Goal: Check status: Check status

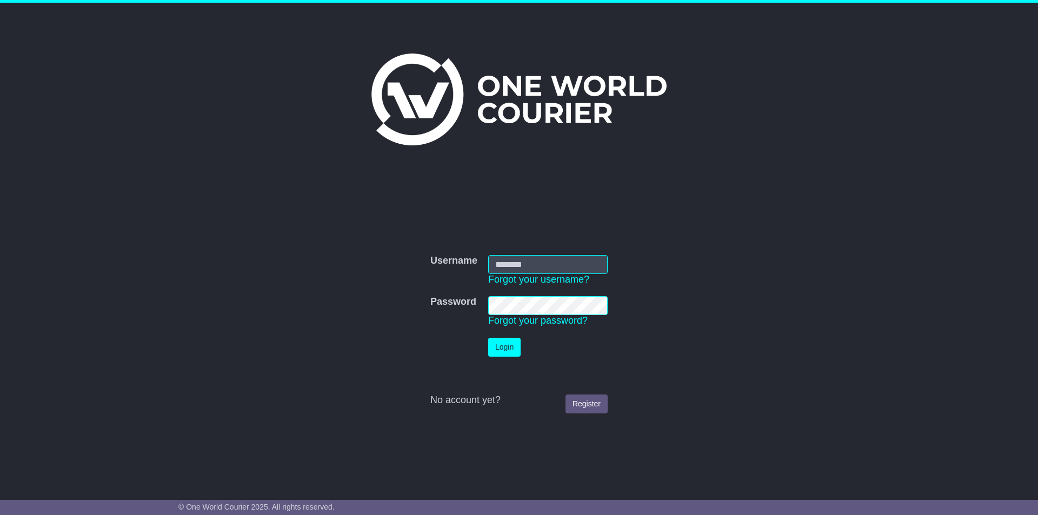
type input "**********"
click at [508, 349] on button "Login" at bounding box center [504, 347] width 32 height 19
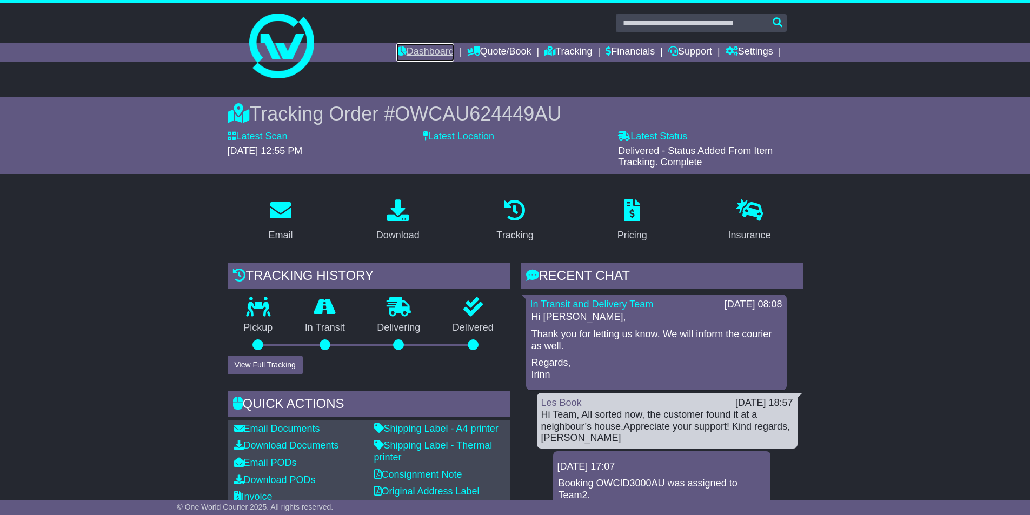
click at [401, 46] on link "Dashboard" at bounding box center [425, 52] width 58 height 18
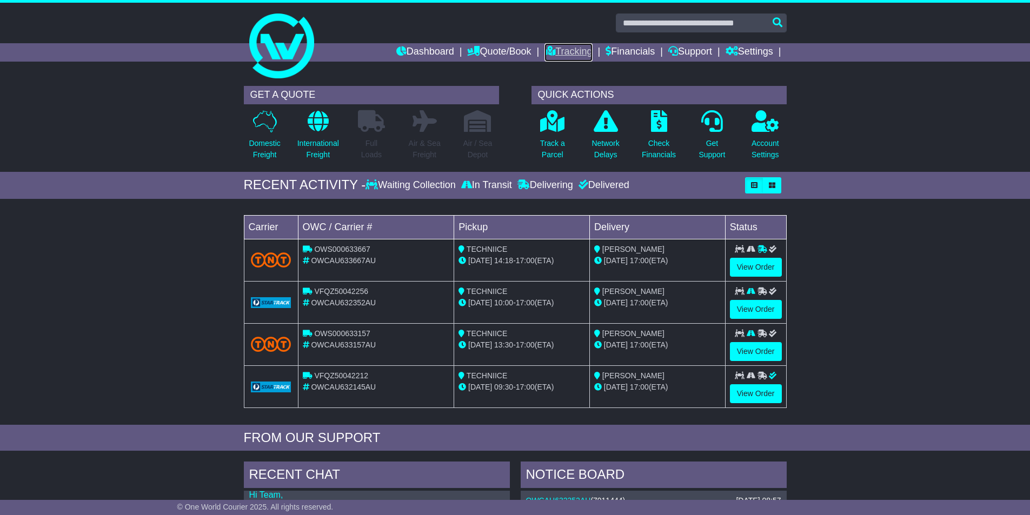
click at [576, 49] on link "Tracking" at bounding box center [568, 52] width 48 height 18
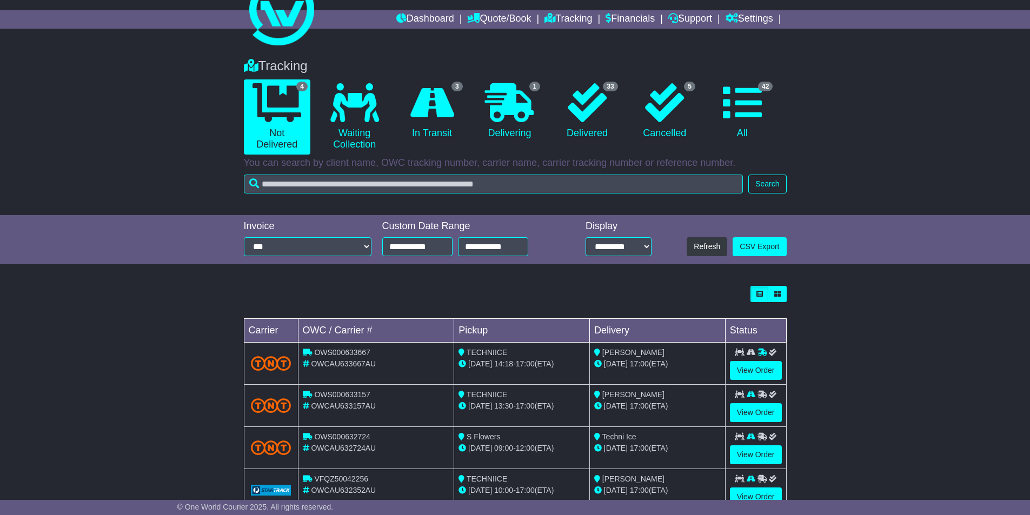
scroll to position [68, 0]
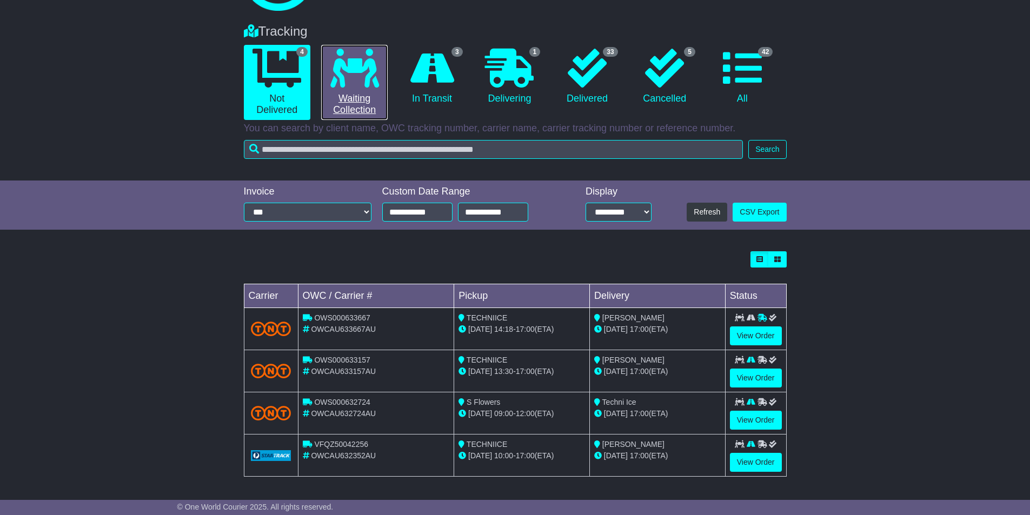
click at [355, 116] on link "0 Waiting Collection" at bounding box center [354, 82] width 66 height 75
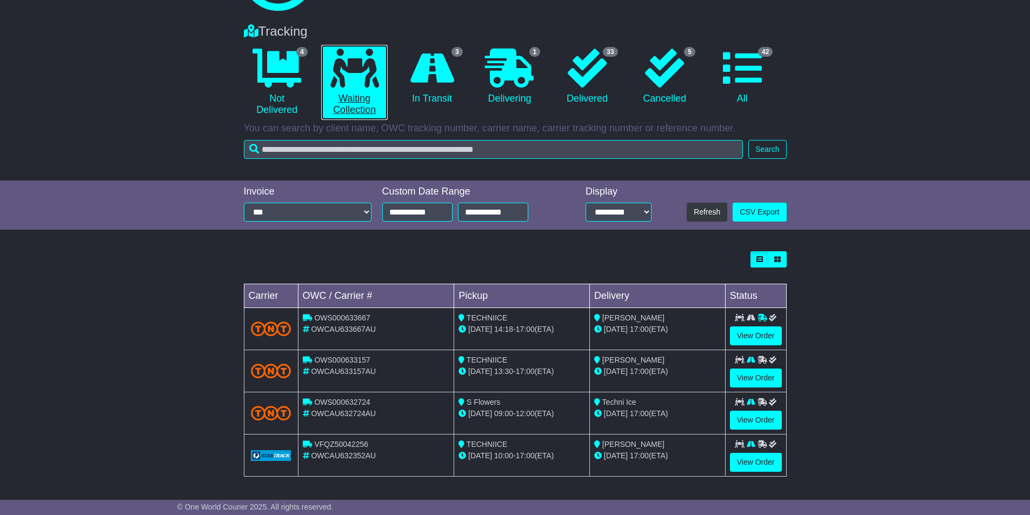
scroll to position [0, 0]
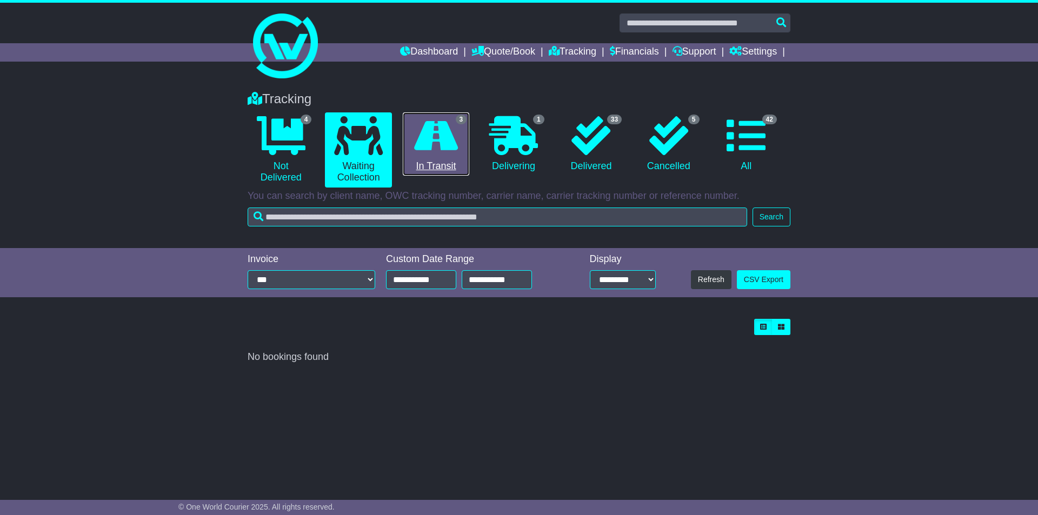
click at [448, 141] on icon at bounding box center [436, 135] width 44 height 39
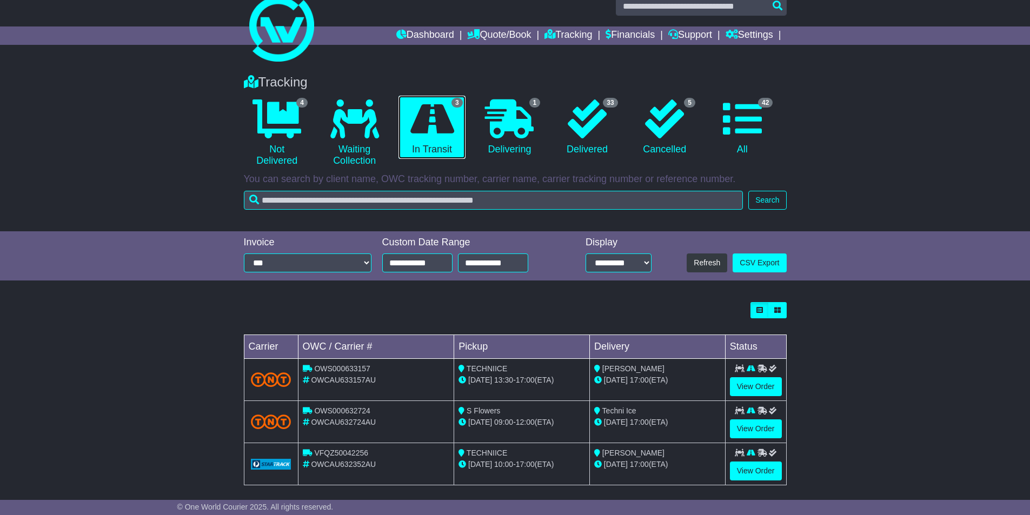
scroll to position [25, 0]
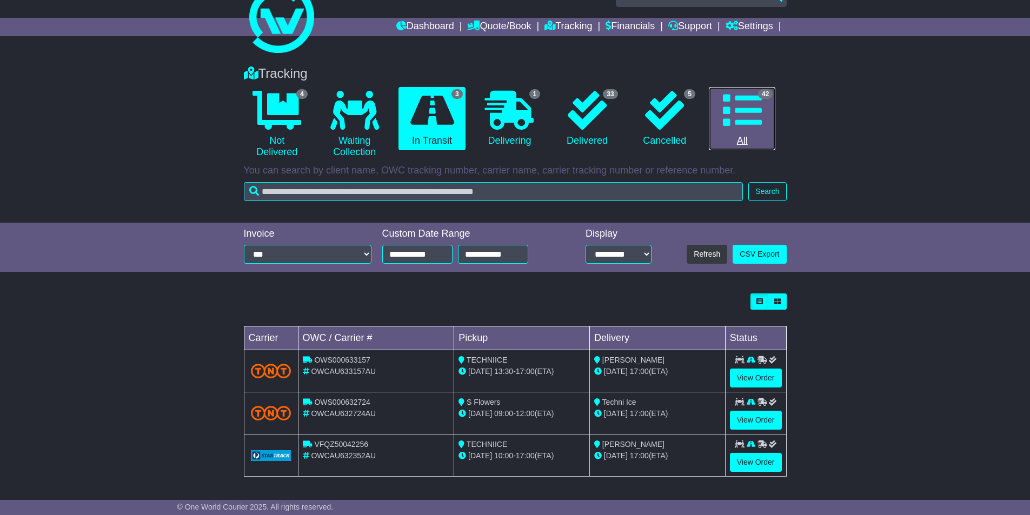
click at [734, 119] on icon at bounding box center [742, 110] width 39 height 39
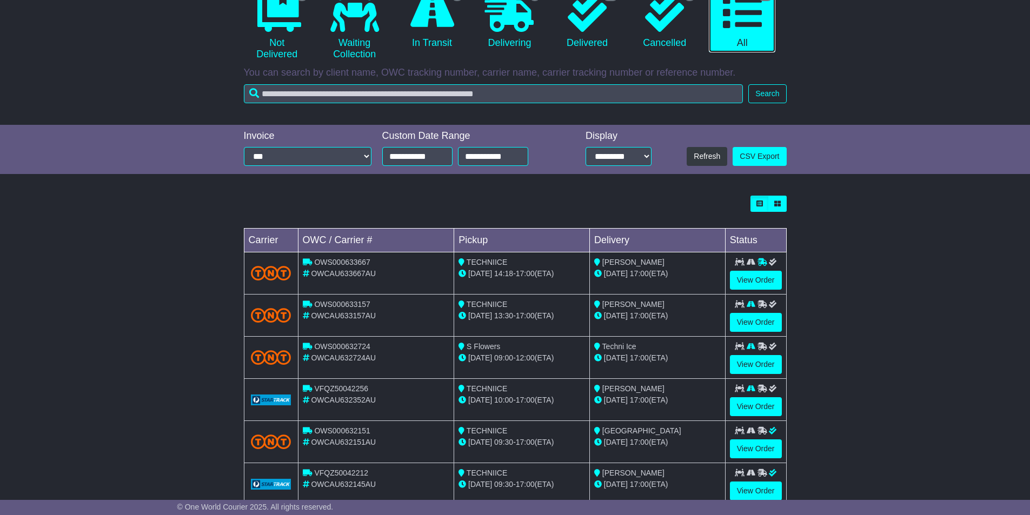
scroll to position [284, 0]
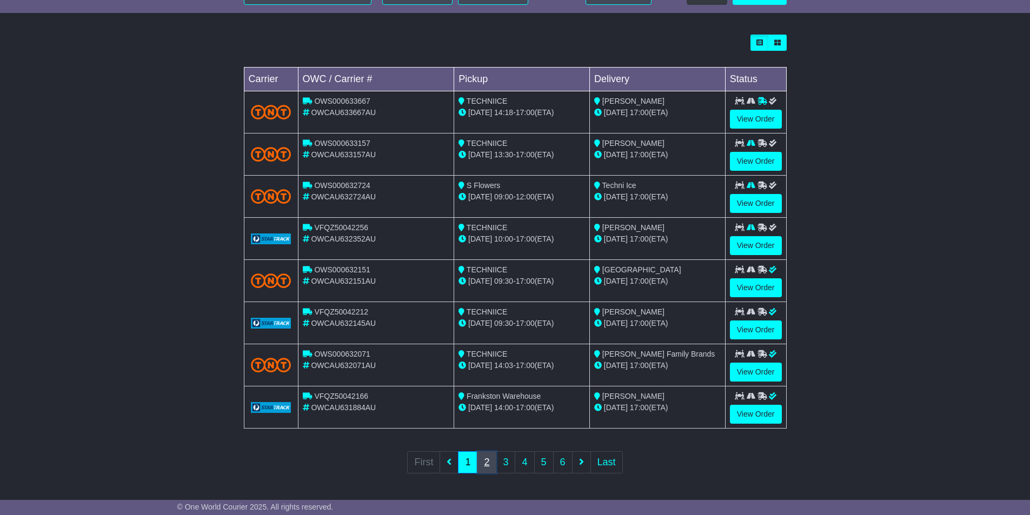
click at [482, 465] on link "2" at bounding box center [486, 462] width 19 height 22
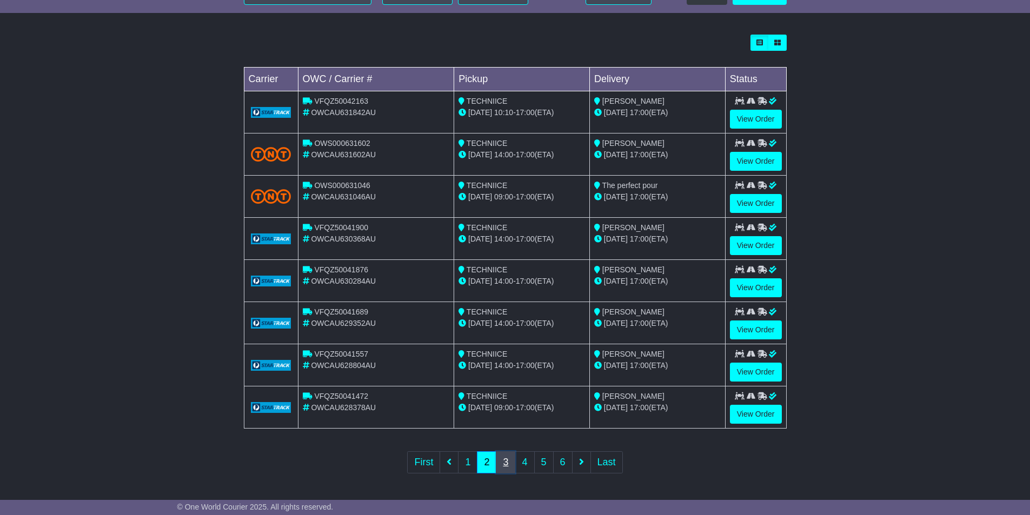
click at [502, 457] on link "3" at bounding box center [505, 462] width 19 height 22
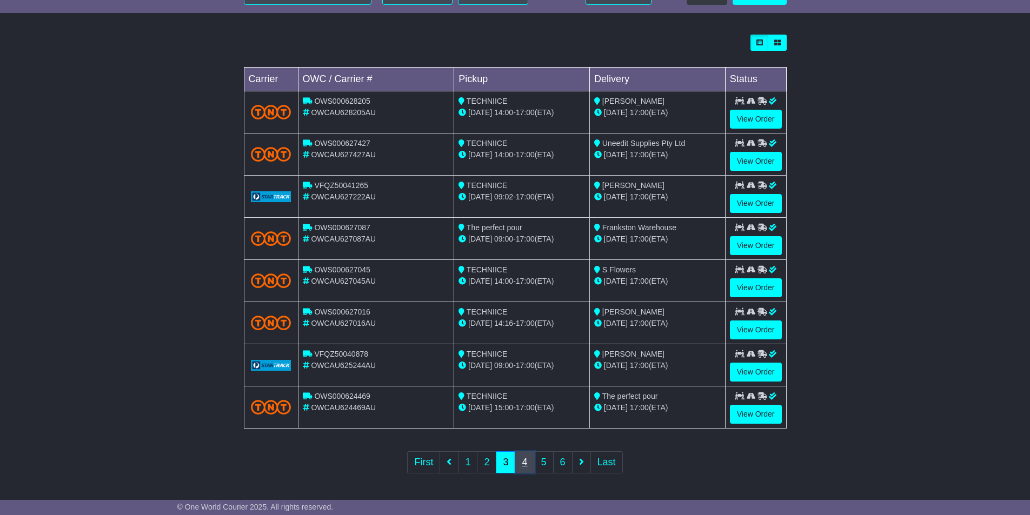
click at [524, 462] on link "4" at bounding box center [524, 462] width 19 height 22
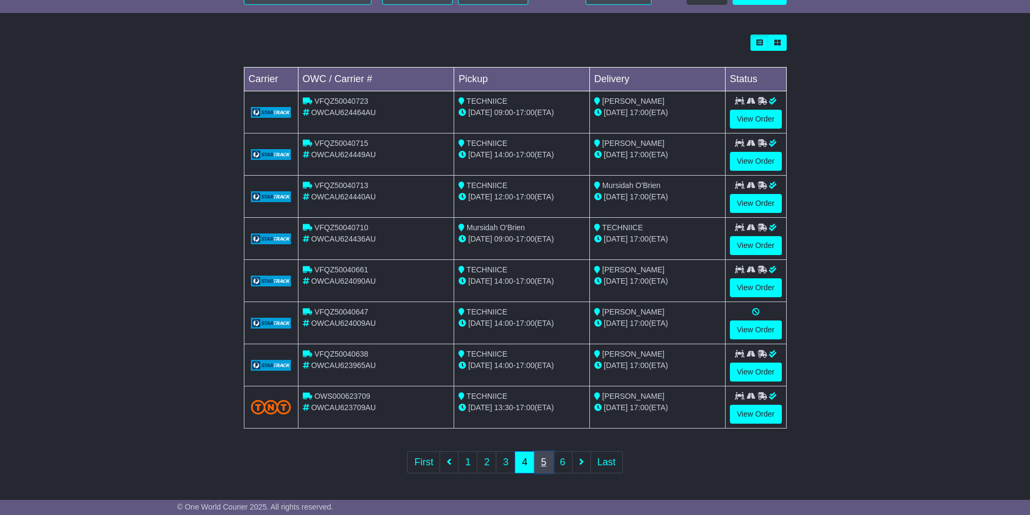
click at [543, 457] on link "5" at bounding box center [543, 462] width 19 height 22
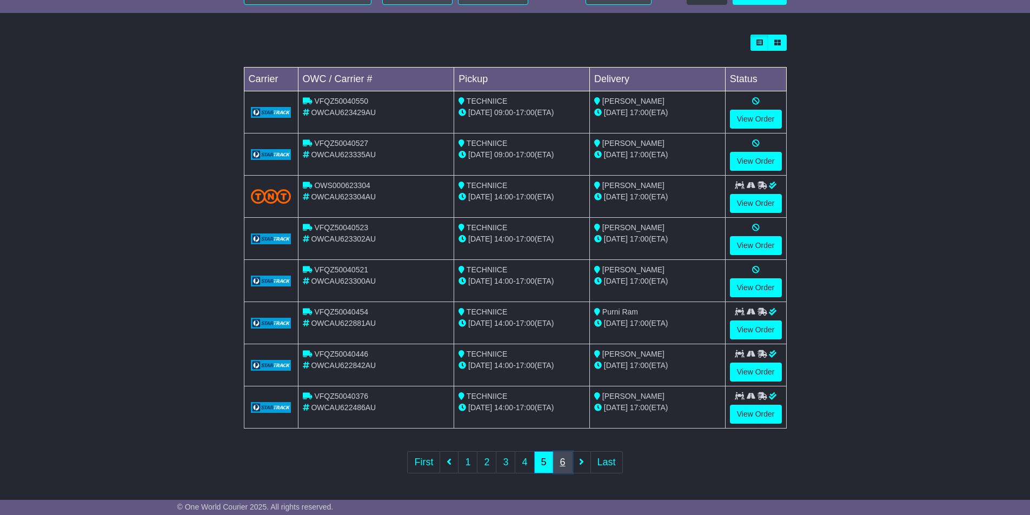
click at [560, 460] on link "6" at bounding box center [562, 462] width 19 height 22
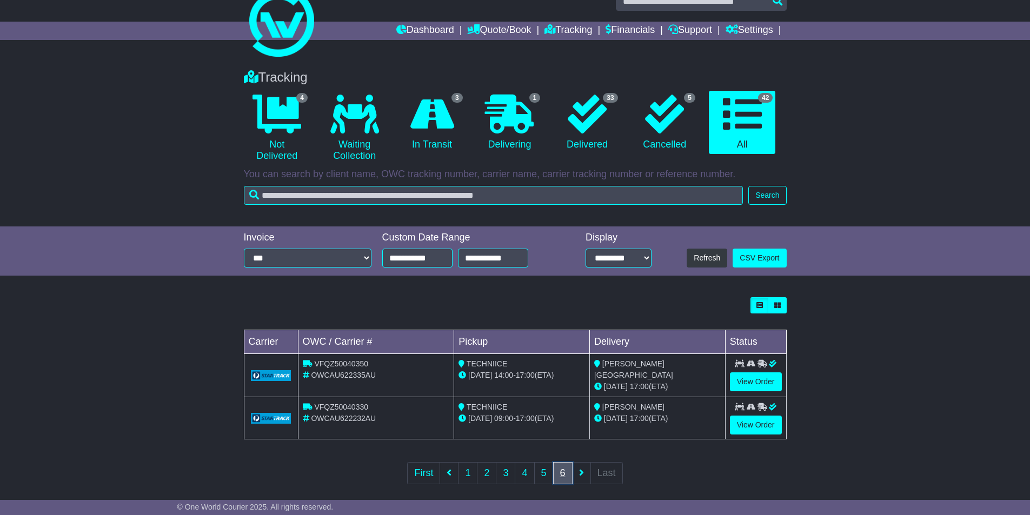
scroll to position [31, 0]
